Goal: Information Seeking & Learning: Learn about a topic

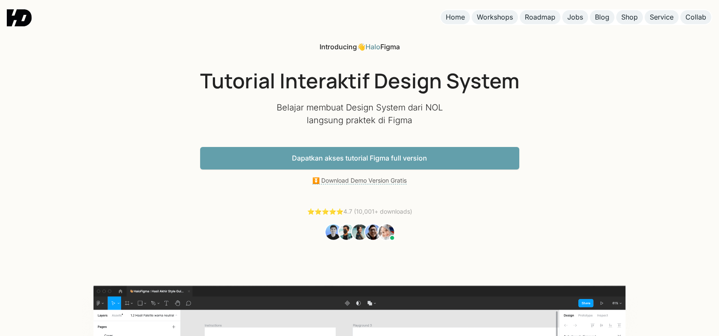
click at [26, 23] on img at bounding box center [19, 17] width 25 height 17
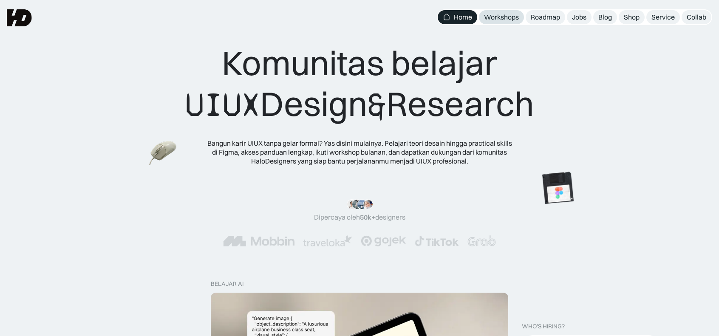
click at [513, 17] on div "Workshops" at bounding box center [501, 17] width 35 height 9
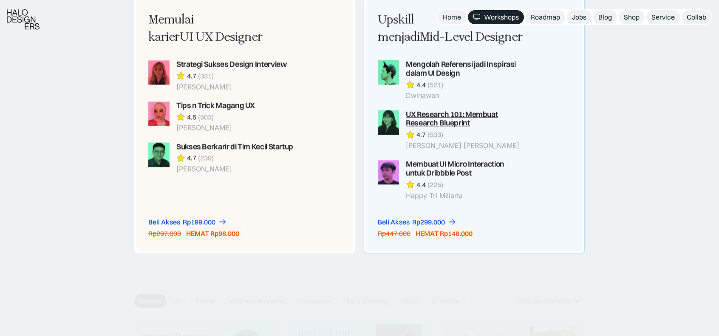
scroll to position [722, 0]
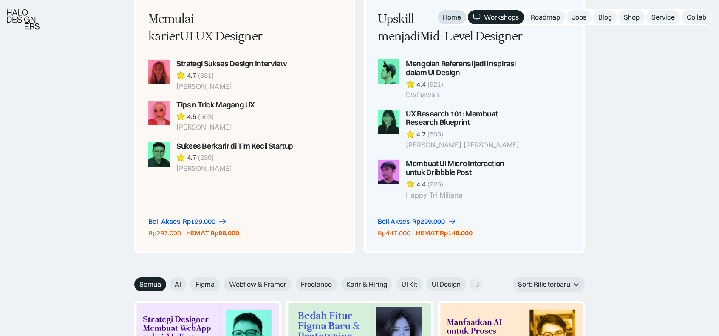
click at [447, 12] on link "Home" at bounding box center [451, 17] width 28 height 14
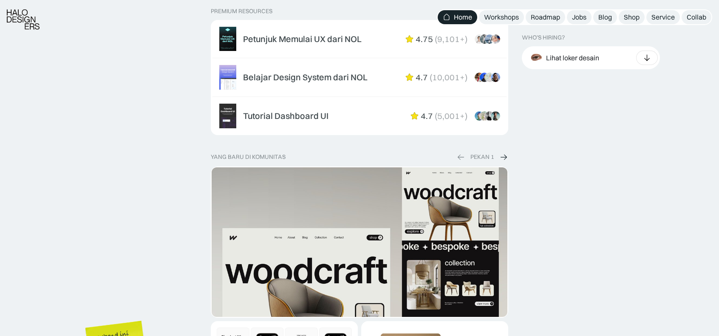
scroll to position [1401, 0]
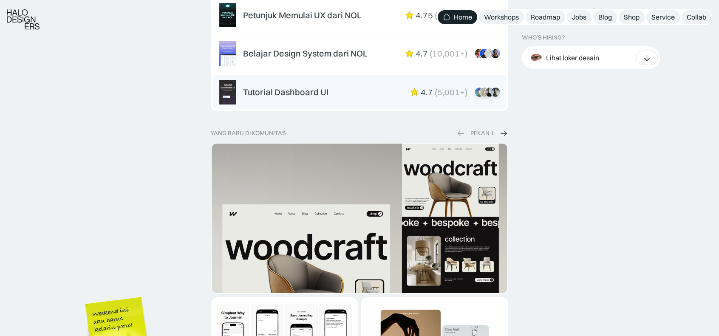
click at [297, 80] on div "Tutorial Dashboard UI 4.7 ( 5,001+ ) “Dikasih step-by-step dan keterangan yang …" at bounding box center [359, 92] width 280 height 25
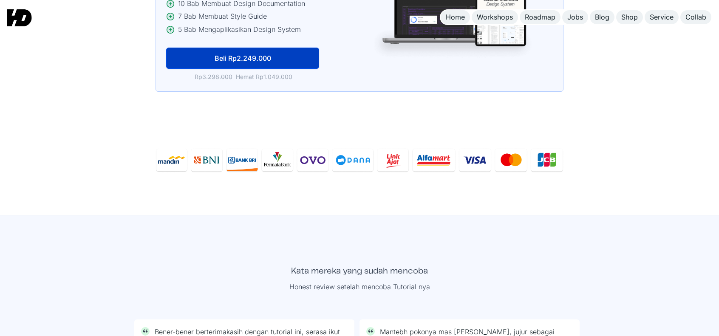
scroll to position [2225, 0]
